Goal: Task Accomplishment & Management: Complete application form

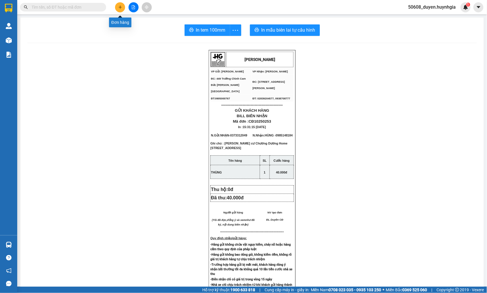
click at [122, 6] on button at bounding box center [120, 7] width 10 height 10
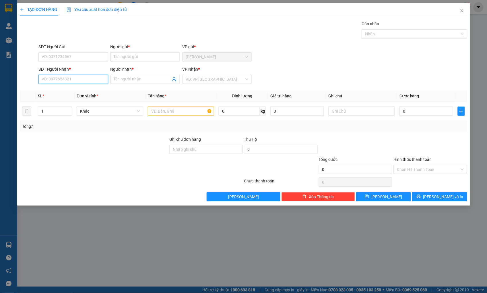
click at [86, 84] on input "SĐT Người Nhận *" at bounding box center [72, 79] width 69 height 9
type input "0938682852"
drag, startPoint x: 69, startPoint y: 90, endPoint x: 77, endPoint y: 71, distance: 20.8
click at [70, 86] on div "0938682852 - TIÊN" at bounding box center [73, 90] width 69 height 9
type input "TIÊN"
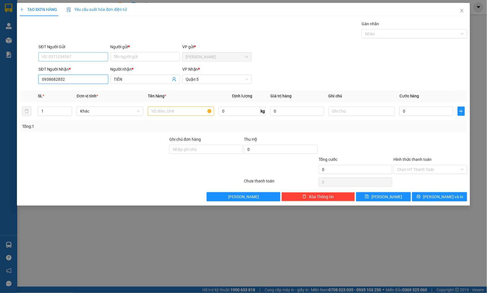
type input "0938682852"
click at [87, 55] on input "SĐT Người Gửi" at bounding box center [72, 56] width 69 height 9
click at [82, 77] on div "0917118506 - Thắm CĐ" at bounding box center [73, 77] width 63 height 6
type input "0917118506"
type input "Thắm CĐ"
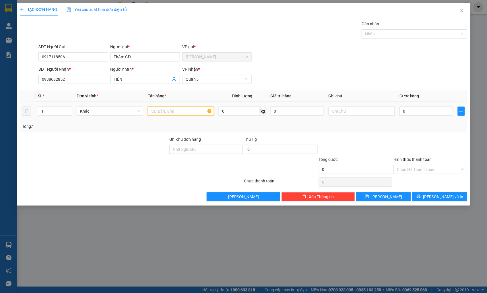
click at [198, 110] on input "text" at bounding box center [181, 110] width 66 height 9
type input "cục đen"
click at [439, 109] on input "0" at bounding box center [425, 110] width 53 height 9
type input "5"
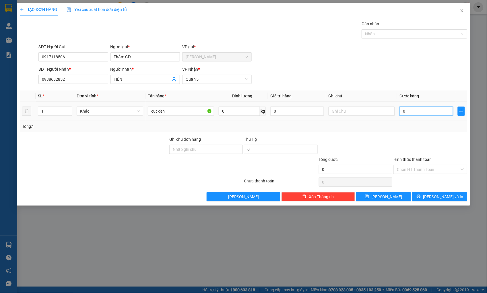
type input "5"
type input "50"
type input "50.000"
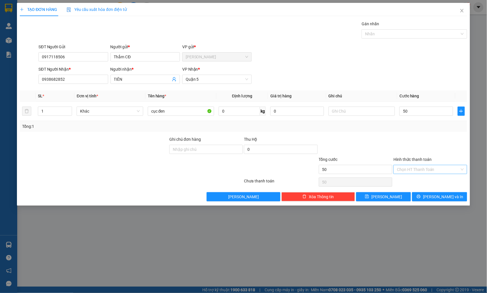
type input "50.000"
click at [440, 166] on input "Hình thức thanh toán" at bounding box center [428, 169] width 63 height 9
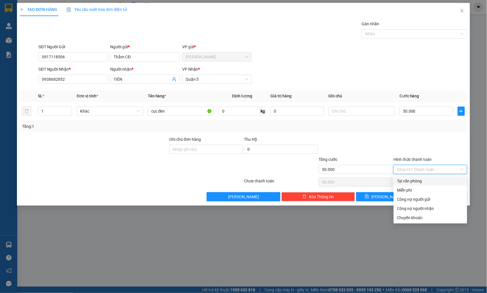
click at [425, 180] on div "Tại văn phòng" at bounding box center [430, 181] width 67 height 6
type input "0"
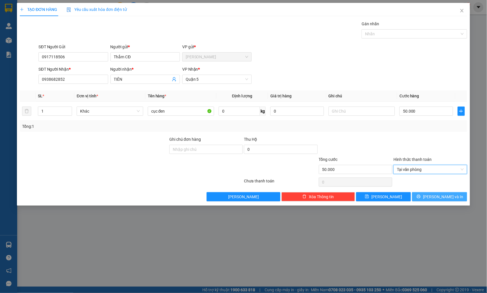
click at [443, 197] on span "[PERSON_NAME] và In" at bounding box center [443, 196] width 40 height 6
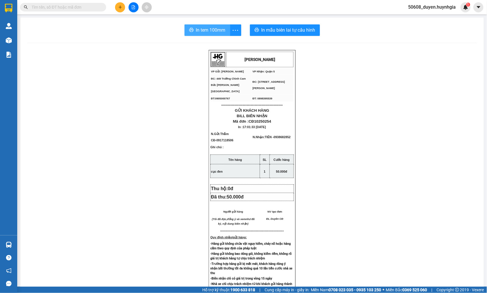
click at [195, 26] on button "In tem 100mm" at bounding box center [208, 29] width 46 height 11
click at [119, 4] on button at bounding box center [120, 7] width 10 height 10
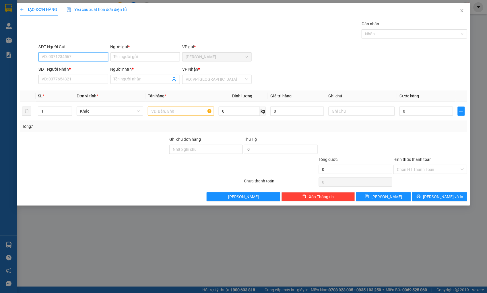
click at [103, 57] on input "SĐT Người Gửi" at bounding box center [72, 56] width 69 height 9
click at [73, 66] on div "0366282173 - THỦY CĐ" at bounding box center [73, 68] width 63 height 6
type input "0366282173"
type input "THỦY CĐ"
type input "0937073471"
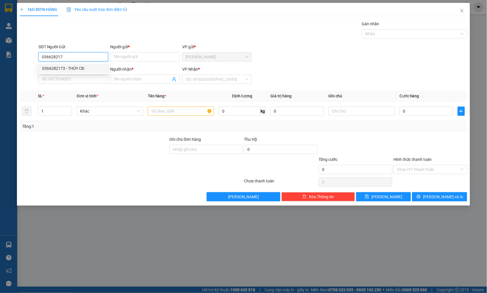
type input "HÒA"
type input "0366282173"
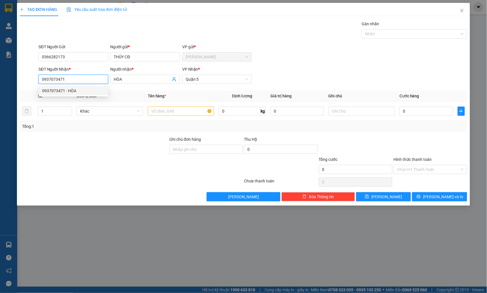
drag, startPoint x: 74, startPoint y: 76, endPoint x: 42, endPoint y: 80, distance: 31.9
click at [42, 80] on input "0937073471" at bounding box center [72, 79] width 69 height 9
drag, startPoint x: 64, startPoint y: 81, endPoint x: 28, endPoint y: 82, distance: 36.2
click at [28, 82] on div "SĐT Người Nhận * 0937073471 Người nhận * HÒA VP Nhận * Quận 5" at bounding box center [243, 76] width 448 height 20
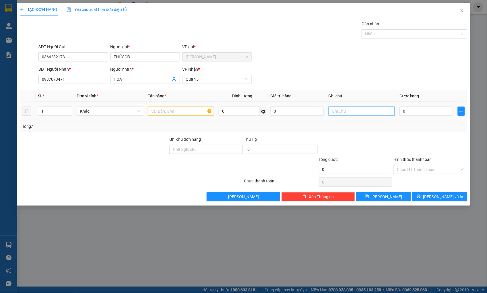
click at [347, 109] on input "text" at bounding box center [362, 110] width 66 height 9
paste input "295 TÂN KỲ TÂN QUÝ [GEOGRAPHIC_DATA]"
type input "295 TÂN KỲ TÂN QUÝ [GEOGRAPHIC_DATA]"
click at [183, 110] on input "text" at bounding box center [181, 110] width 66 height 9
type input "thùng xốp"
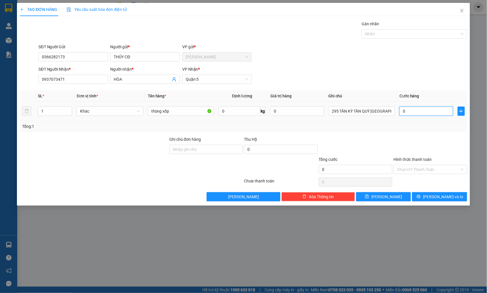
click at [417, 112] on input "0" at bounding box center [425, 110] width 53 height 9
type input "1"
type input "13"
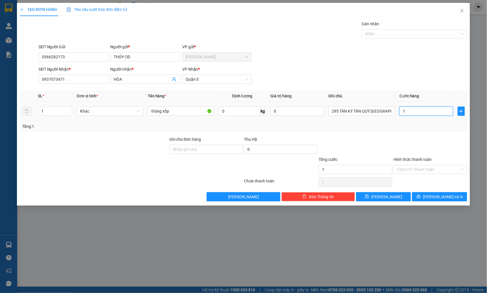
type input "13"
type input "130"
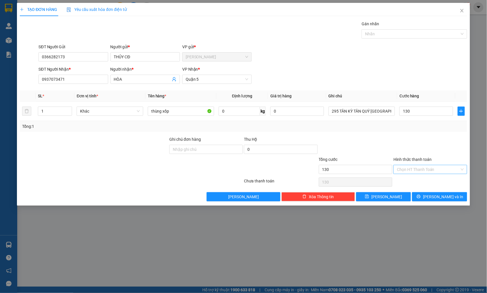
type input "130.000"
click at [434, 167] on input "Hình thức thanh toán" at bounding box center [428, 169] width 63 height 9
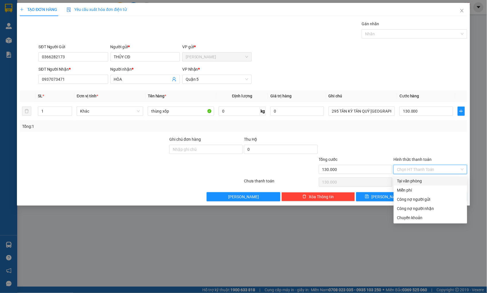
click at [428, 179] on div "Tại văn phòng" at bounding box center [430, 181] width 67 height 6
type input "0"
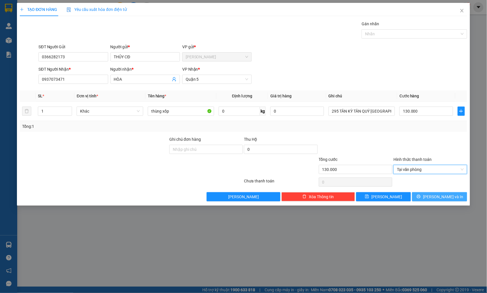
click at [432, 198] on button "[PERSON_NAME] và In" at bounding box center [439, 196] width 55 height 9
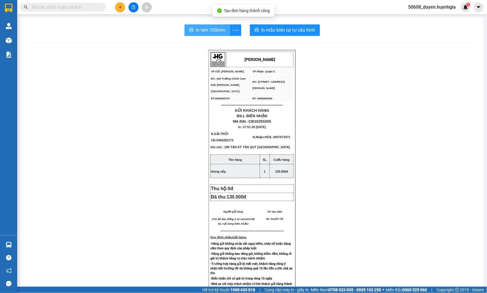
click at [217, 34] on button "In tem 100mm" at bounding box center [208, 29] width 46 height 11
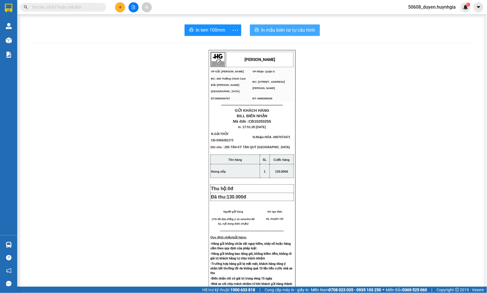
click at [266, 30] on span "In mẫu biên lai tự cấu hình" at bounding box center [288, 29] width 54 height 7
click at [110, 102] on div "[PERSON_NAME] VP Gửi: Cam Đức VP Nhận: Quận 5 ĐC: 449 Trường Chinh Cam Đức [G…" at bounding box center [252, 245] width 450 height 391
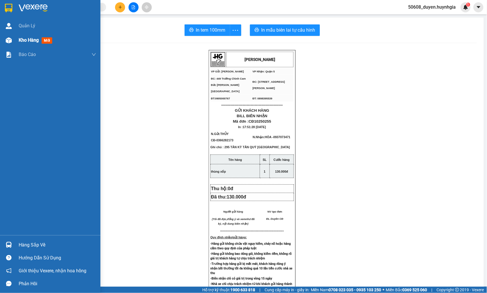
click at [7, 44] on div at bounding box center [9, 40] width 10 height 10
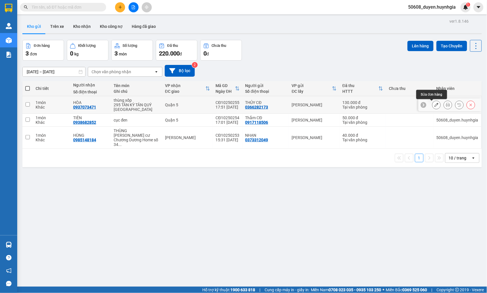
click at [434, 104] on icon at bounding box center [436, 105] width 4 height 4
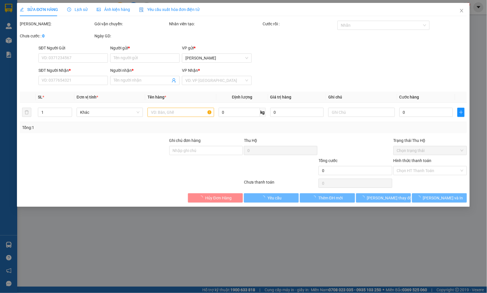
type input "0366282173"
type input "THỦY CĐ"
type input "0937073471"
type input "HÒA"
type input "130.000"
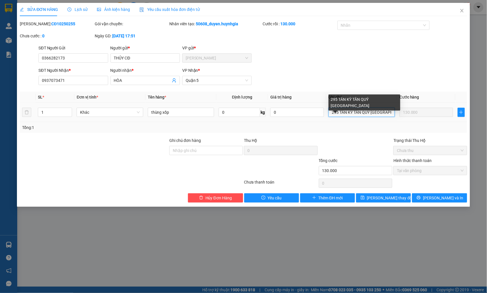
click at [349, 109] on input "295 TÂN KỲ TÂN QUÝ [GEOGRAPHIC_DATA]" at bounding box center [362, 112] width 66 height 9
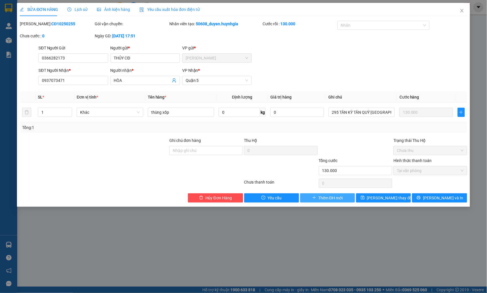
click at [323, 196] on span "Thêm ĐH mới" at bounding box center [331, 198] width 24 height 6
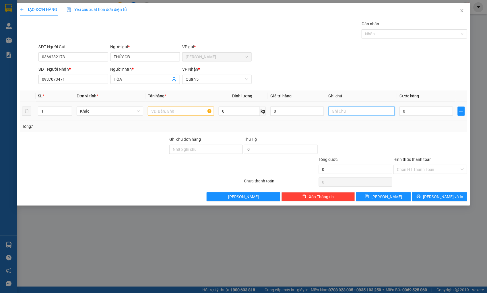
click at [362, 111] on input "text" at bounding box center [362, 110] width 66 height 9
paste input "295 TÂN KỲ TÂN QUÝ [GEOGRAPHIC_DATA]"
type input "295 TÂN KỲ TÂN QUÝ [GEOGRAPHIC_DATA]"
click at [408, 110] on input "0" at bounding box center [425, 110] width 53 height 9
type input "5"
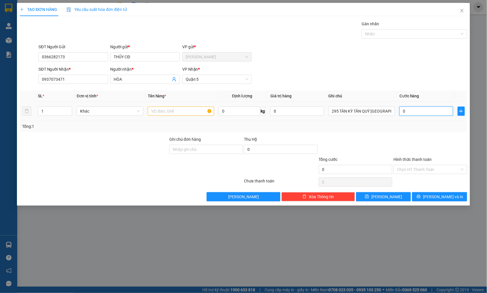
type input "5"
type input "50"
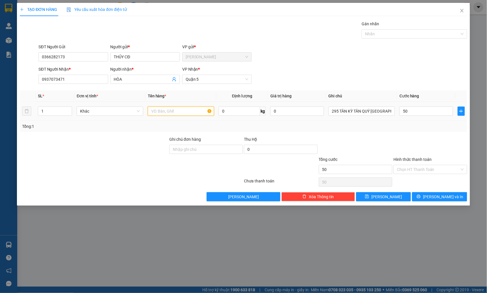
type input "50.000"
click at [187, 111] on input "text" at bounding box center [181, 110] width 66 height 9
type input "THÙNG XỐP"
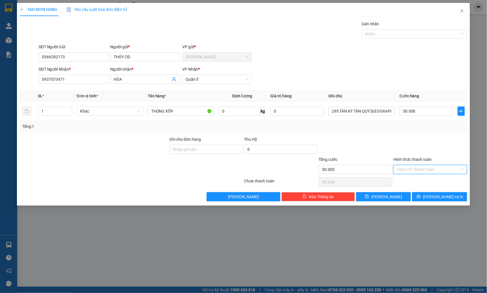
drag, startPoint x: 411, startPoint y: 168, endPoint x: 418, endPoint y: 176, distance: 10.4
click at [412, 168] on input "Hình thức thanh toán" at bounding box center [428, 169] width 63 height 9
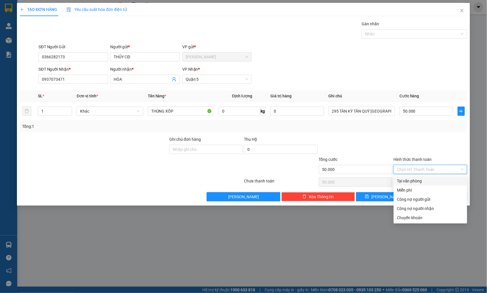
click at [429, 179] on div "Tại văn phòng" at bounding box center [430, 181] width 67 height 6
type input "0"
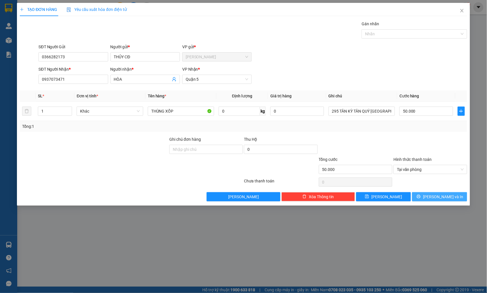
click at [438, 198] on span "[PERSON_NAME] và In" at bounding box center [443, 196] width 40 height 6
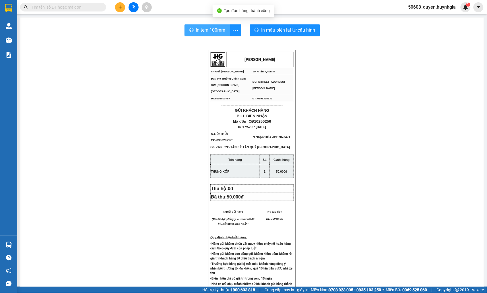
click at [205, 29] on span "In tem 100mm" at bounding box center [211, 29] width 30 height 7
click at [118, 62] on div "[PERSON_NAME] VP Gửi: Cam Đức VP Nhận: Quận 5 ĐC: 449 Trường Chinh Cam Đức [G…" at bounding box center [252, 245] width 450 height 391
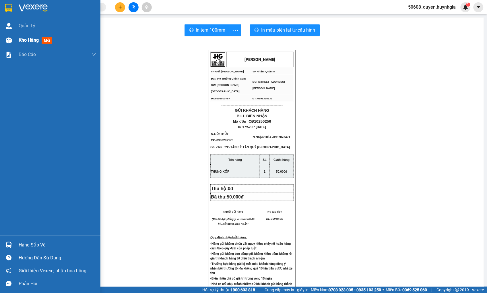
click at [15, 40] on div "Kho hàng mới" at bounding box center [50, 40] width 100 height 14
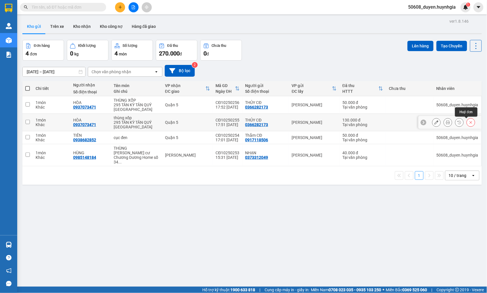
click at [469, 121] on icon at bounding box center [471, 122] width 4 height 4
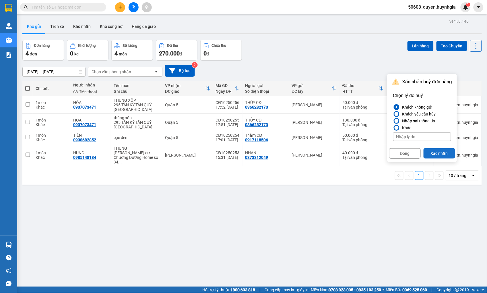
click at [429, 153] on button "Xác nhận" at bounding box center [440, 153] width 32 height 10
